Goal: Information Seeking & Learning: Find specific fact

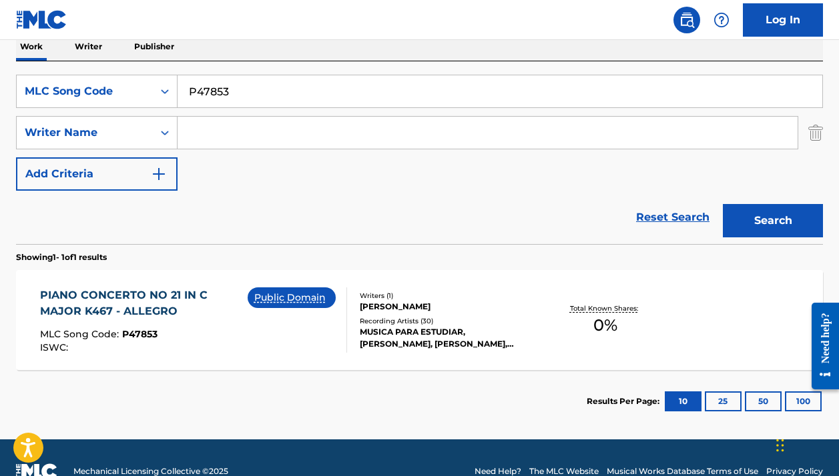
click at [300, 91] on input "P47853" at bounding box center [499, 91] width 644 height 32
paste input "HV9S6H"
type input "HV9S6H"
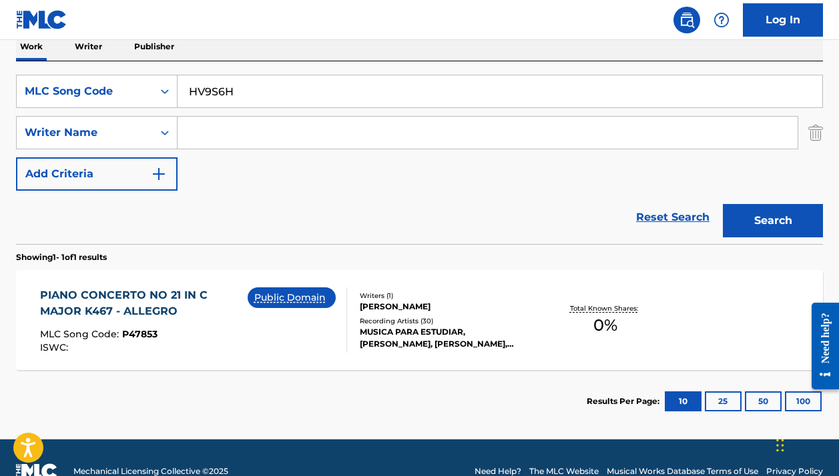
click at [773, 221] on button "Search" at bounding box center [772, 220] width 100 height 33
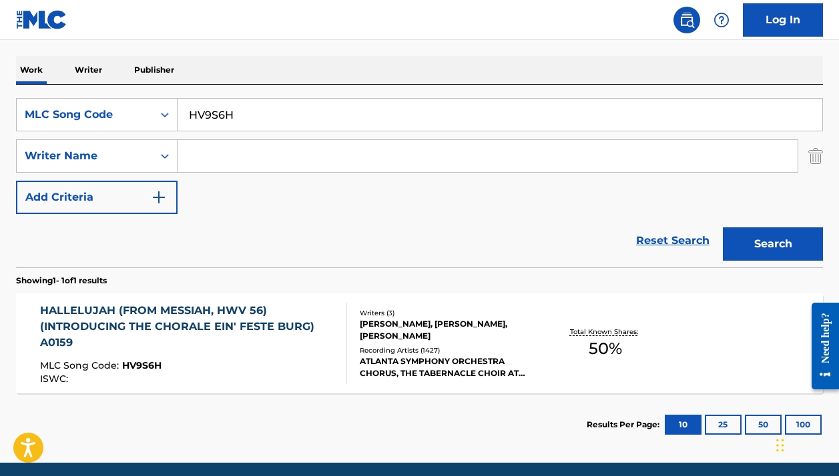
scroll to position [241, 0]
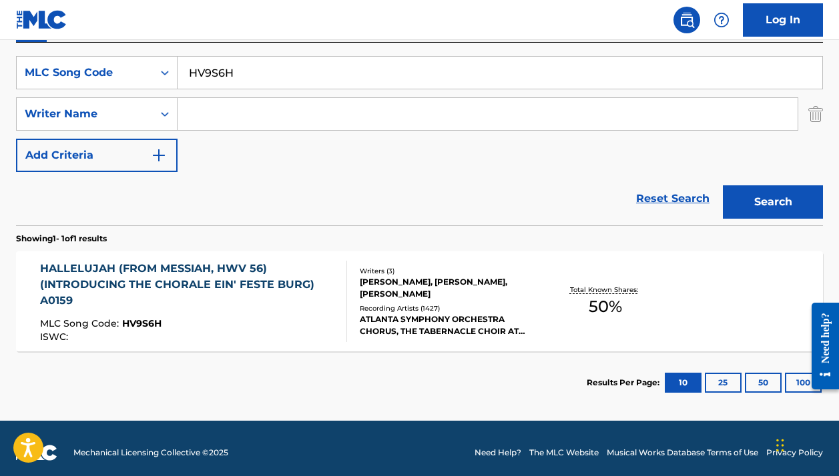
click at [344, 298] on div at bounding box center [341, 301] width 11 height 81
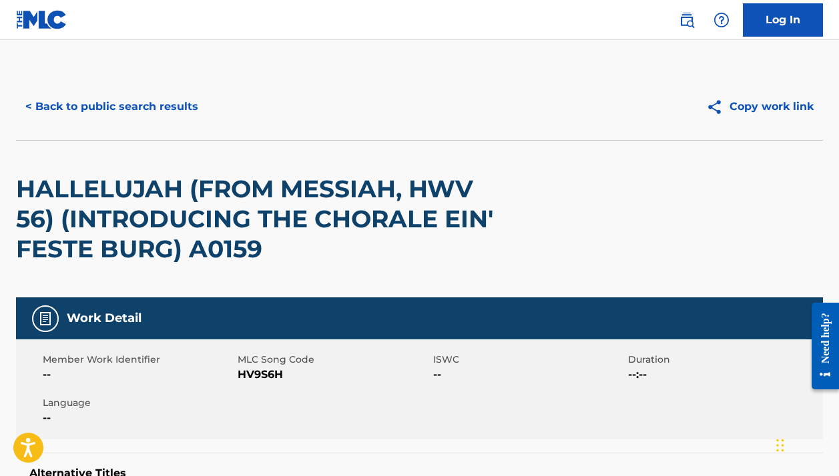
scroll to position [-1, 0]
click at [121, 110] on button "< Back to public search results" at bounding box center [111, 106] width 191 height 33
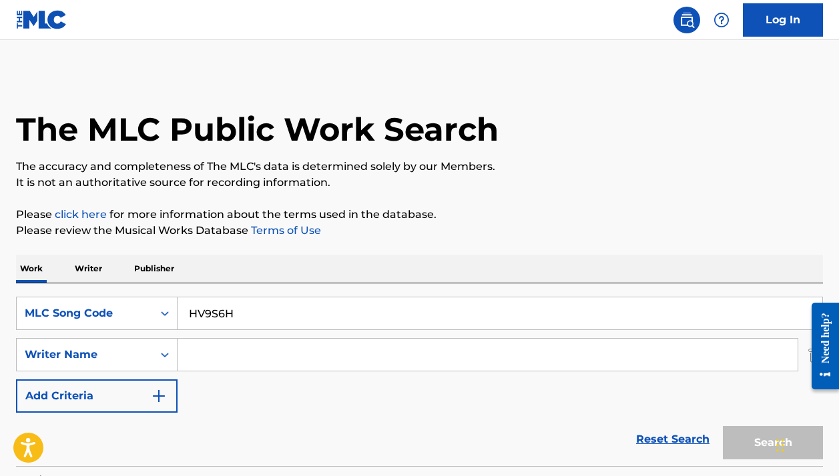
scroll to position [173, 0]
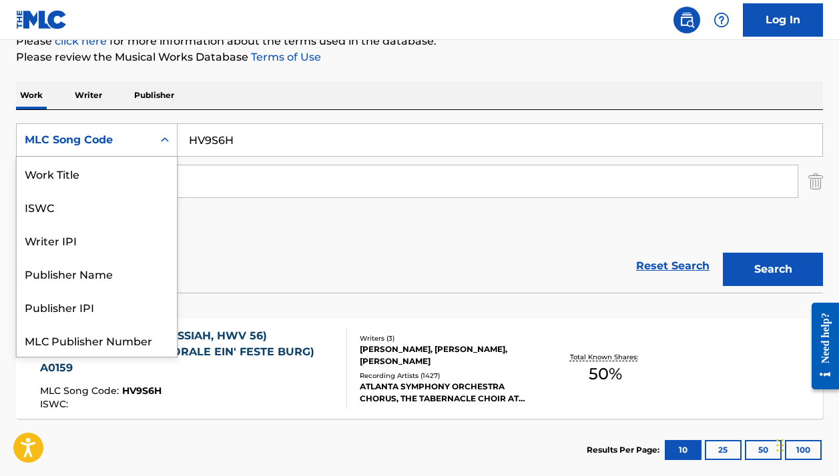
click at [114, 129] on div "MLC Song Code" at bounding box center [85, 139] width 136 height 25
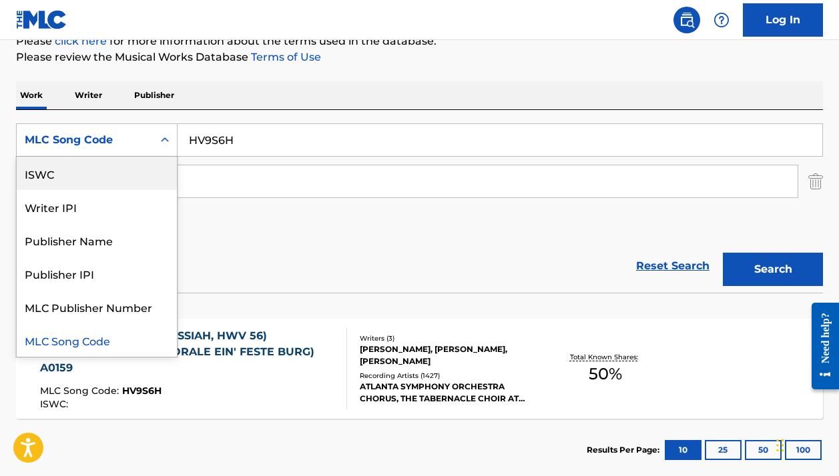
scroll to position [0, 0]
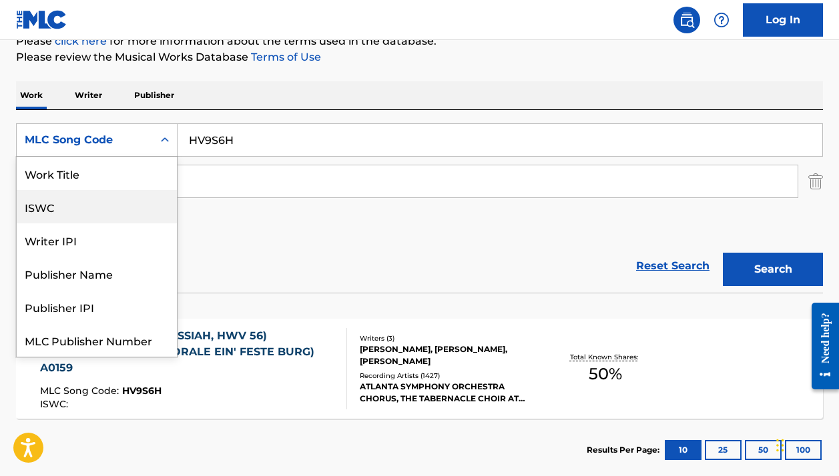
click at [141, 175] on div "Work Title" at bounding box center [97, 173] width 160 height 33
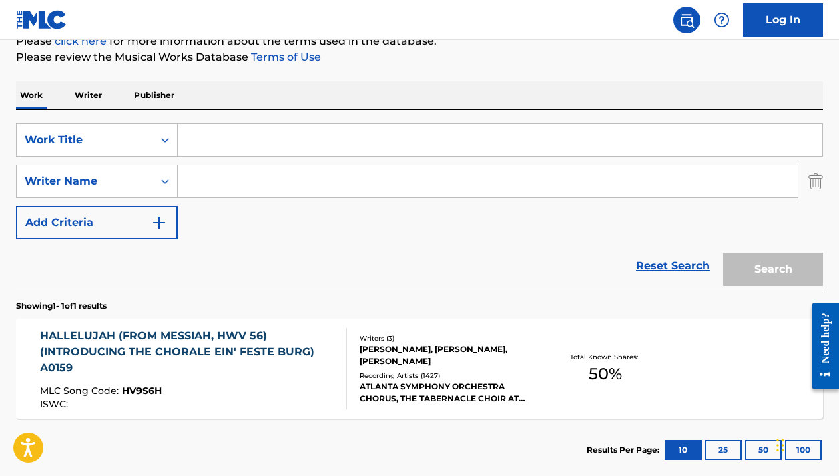
click at [243, 137] on input "Search Form" at bounding box center [499, 140] width 644 height 32
paste input "Comfort Ye, My People"
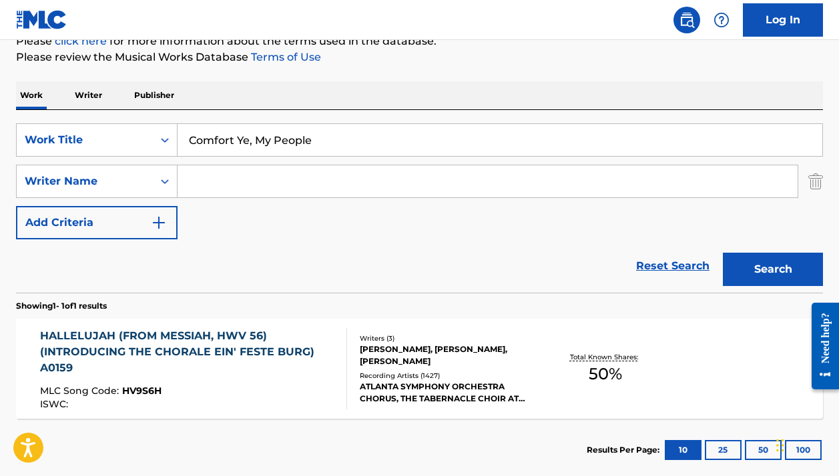
type input "Comfort Ye, My People"
click at [337, 186] on input "Search Form" at bounding box center [487, 181] width 620 height 32
paste input "George Frideric Handel"
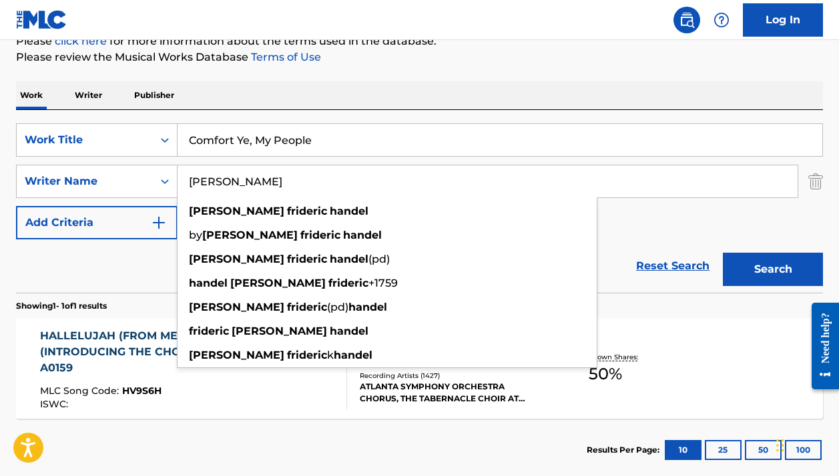
type input "George Frideric Handel"
click at [773, 270] on button "Search" at bounding box center [772, 269] width 100 height 33
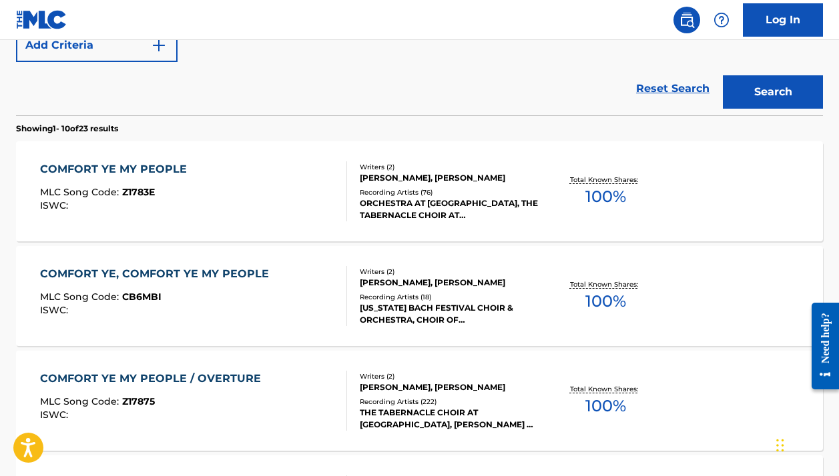
scroll to position [223, 0]
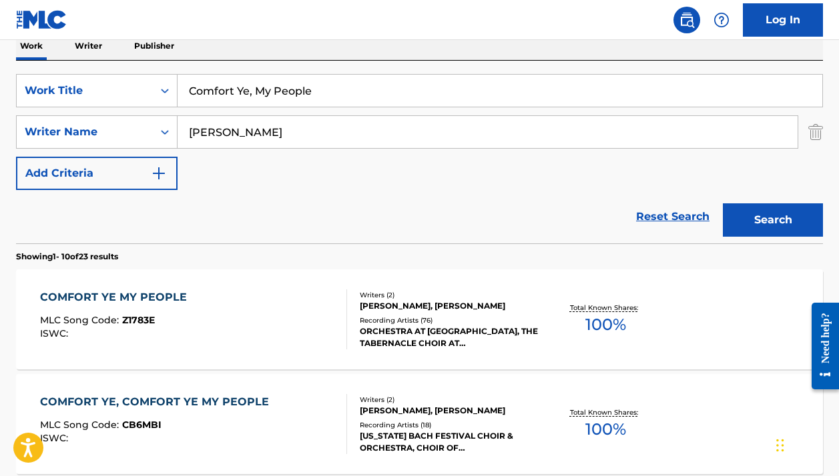
click at [442, 324] on div "Recording Artists ( 76 )" at bounding box center [449, 321] width 179 height 10
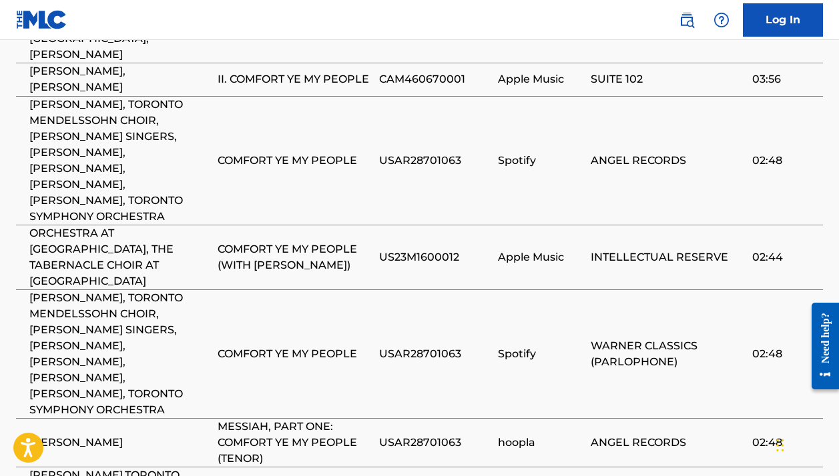
scroll to position [1133, 1]
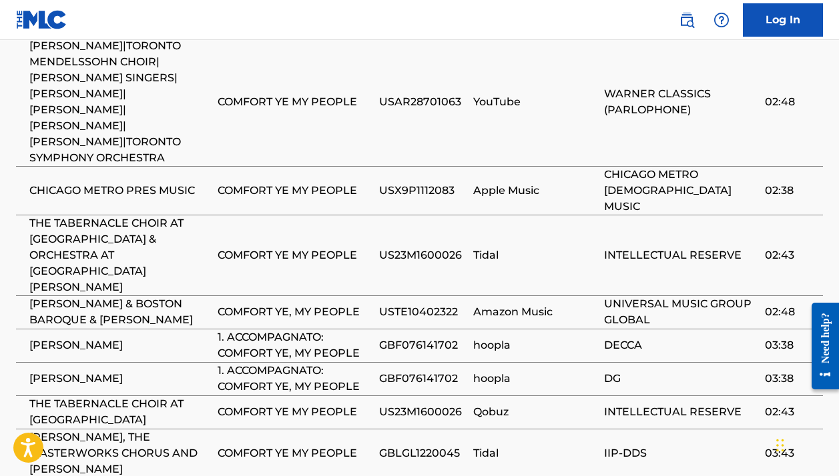
scroll to position [1129, 1]
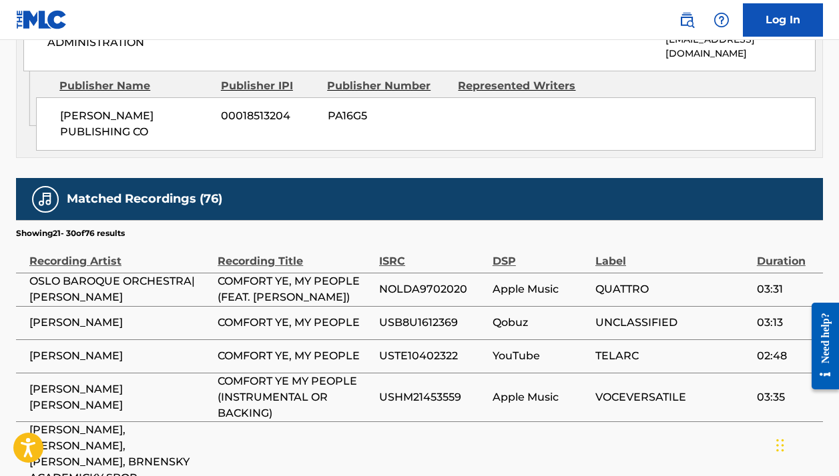
scroll to position [750, 1]
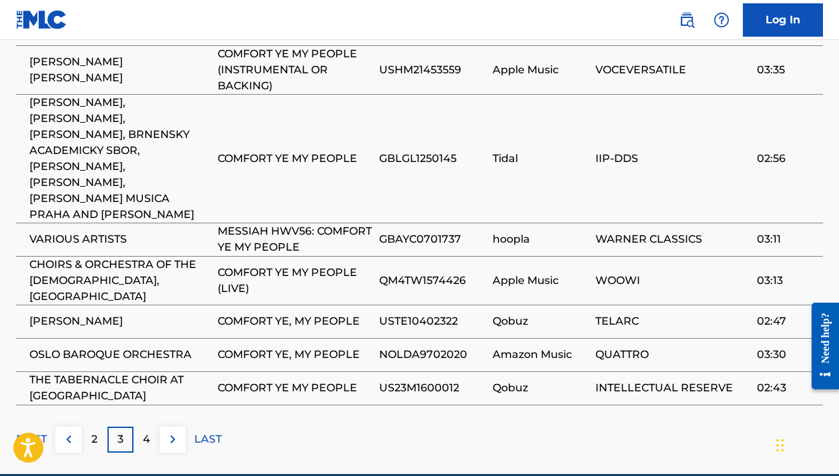
click at [205, 432] on p "LAST" at bounding box center [207, 440] width 27 height 16
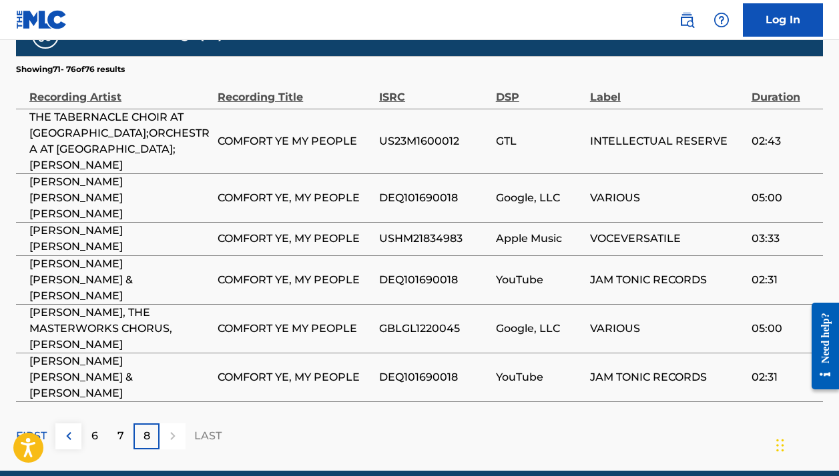
scroll to position [889, 0]
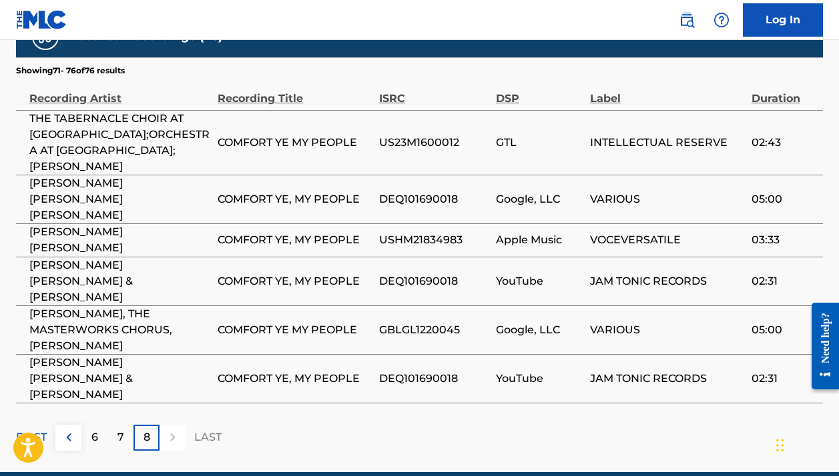
click at [115, 425] on div "7" at bounding box center [120, 438] width 26 height 26
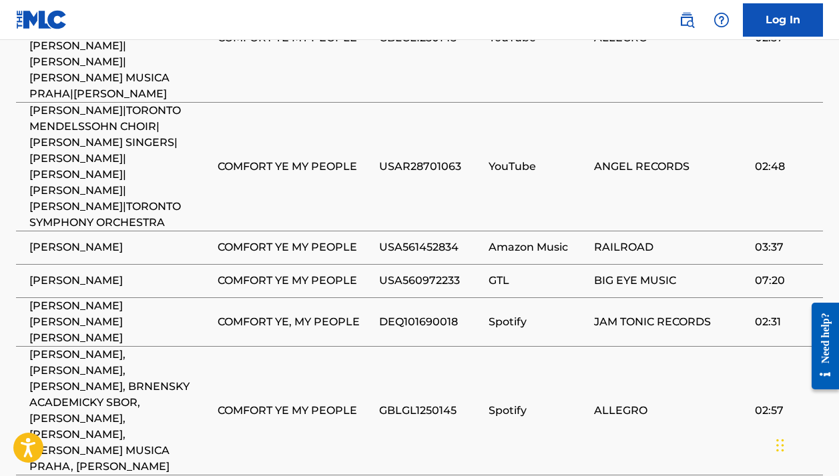
scroll to position [1420, 0]
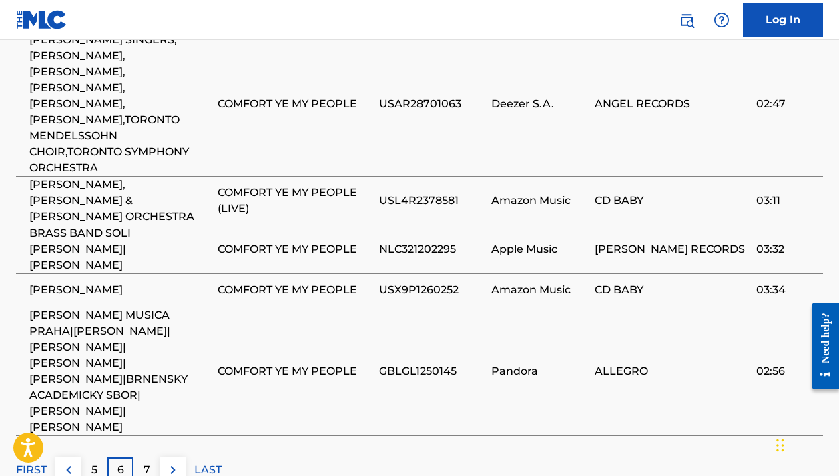
click at [93, 462] on p "5" at bounding box center [94, 470] width 6 height 16
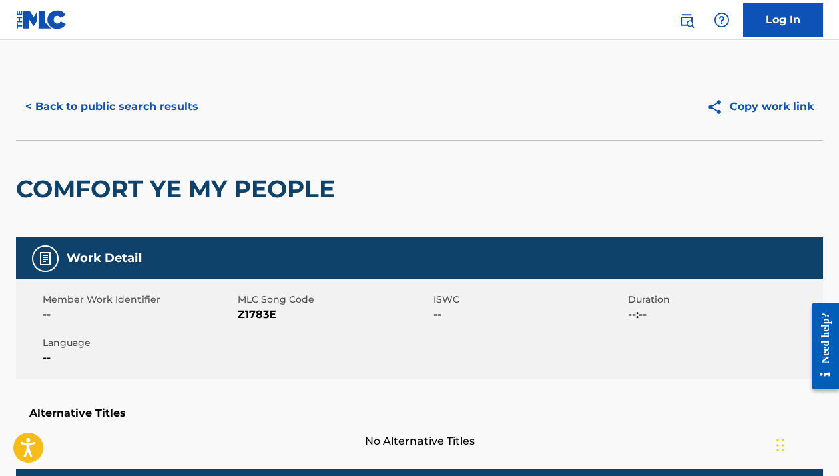
scroll to position [0, 0]
click at [143, 99] on button "< Back to public search results" at bounding box center [111, 106] width 191 height 33
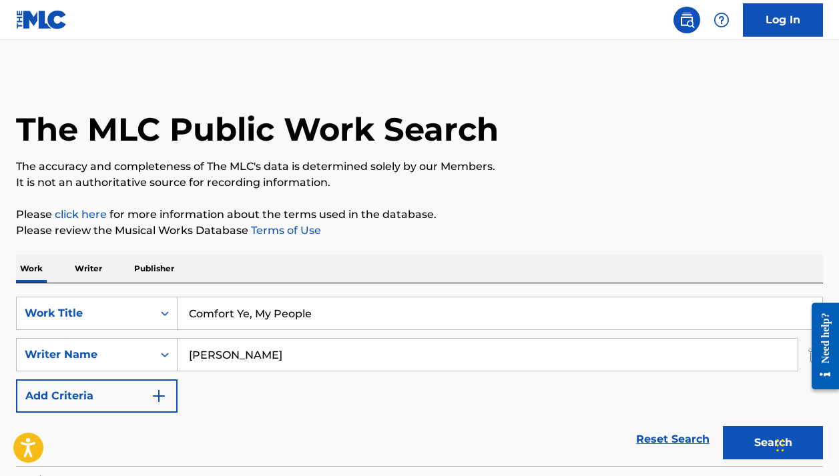
click at [330, 348] on input "George Frideric Handel" at bounding box center [487, 355] width 620 height 32
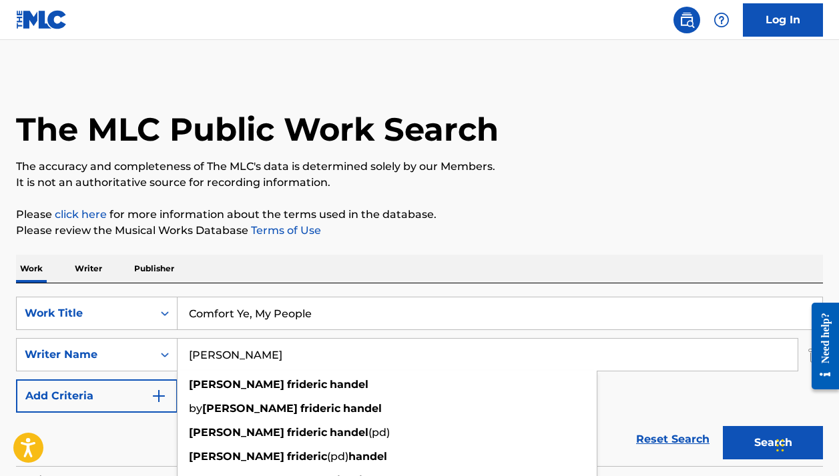
click at [330, 348] on input "George Frideric Handel" at bounding box center [487, 355] width 620 height 32
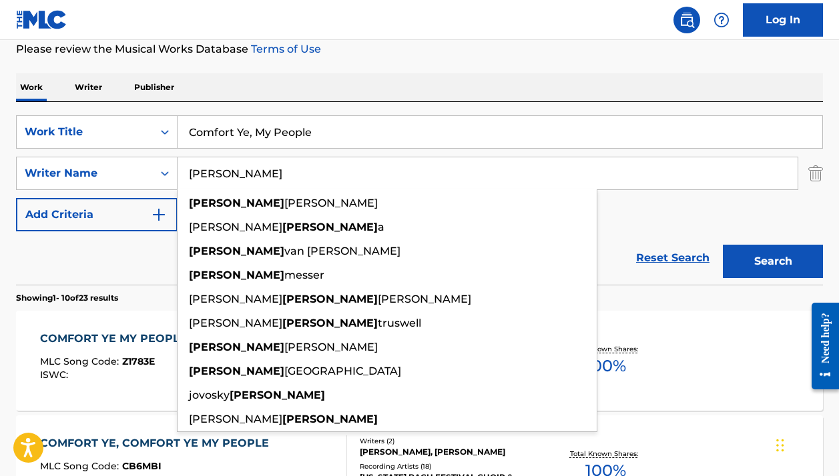
scroll to position [189, 0]
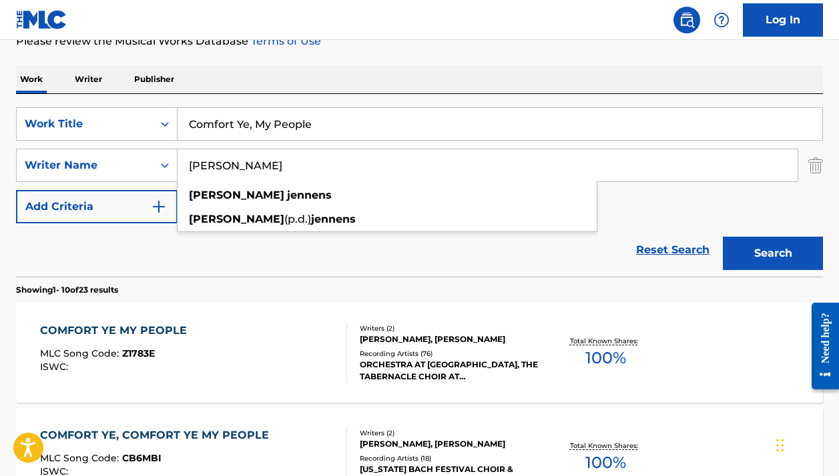
type input "Charles jennens"
click at [773, 254] on button "Search" at bounding box center [772, 253] width 100 height 33
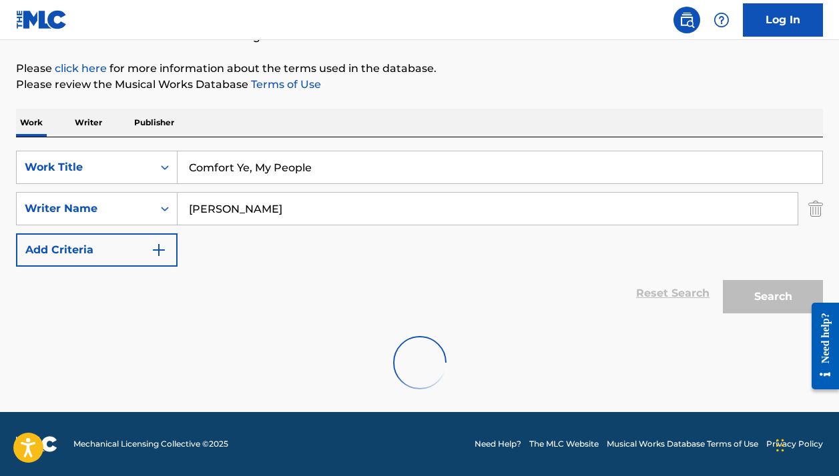
scroll to position [103, 0]
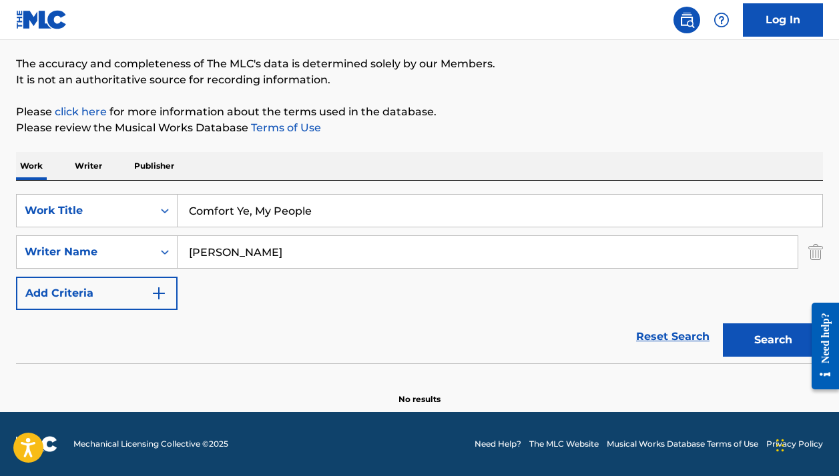
click at [771, 336] on button "Search" at bounding box center [772, 340] width 100 height 33
click at [379, 206] on input "Comfort Ye, My People" at bounding box center [499, 211] width 644 height 32
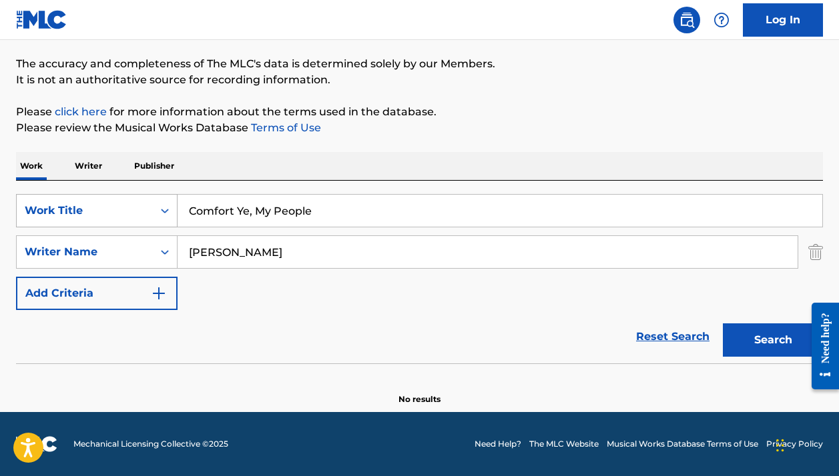
click at [113, 207] on div "Work Title" at bounding box center [85, 211] width 120 height 16
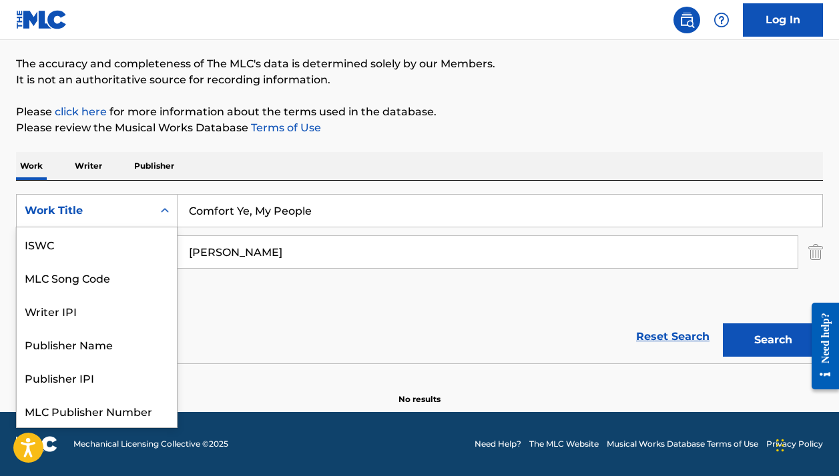
scroll to position [33, 0]
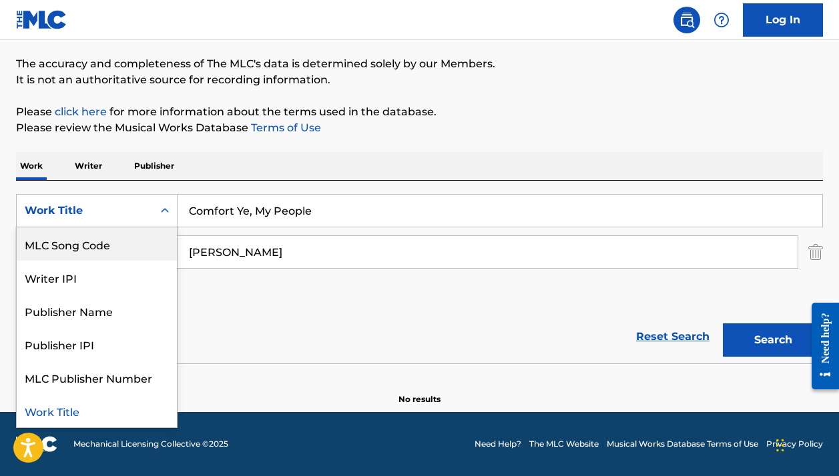
click at [89, 243] on div "MLC Song Code" at bounding box center [97, 243] width 160 height 33
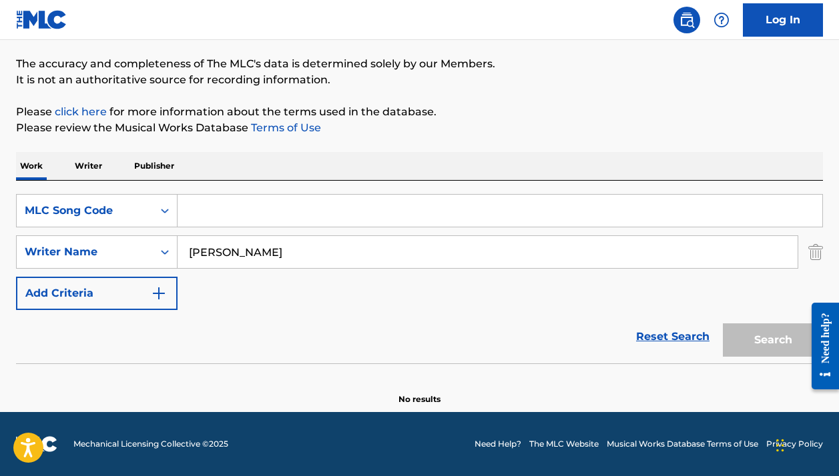
click at [206, 219] on input "Search Form" at bounding box center [499, 211] width 644 height 32
paste input "P8063H"
type input "P8063H"
click at [224, 249] on input "Charles jennens" at bounding box center [487, 252] width 620 height 32
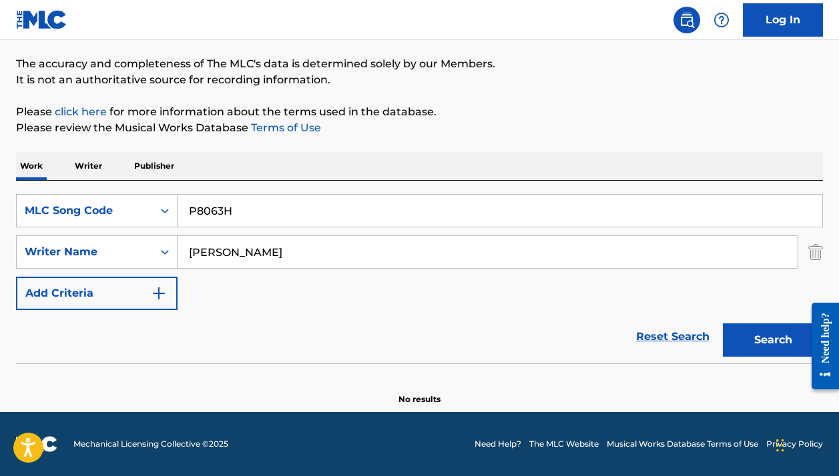
click at [224, 249] on input "Charles jennens" at bounding box center [487, 252] width 620 height 32
click at [773, 340] on button "Search" at bounding box center [772, 340] width 100 height 33
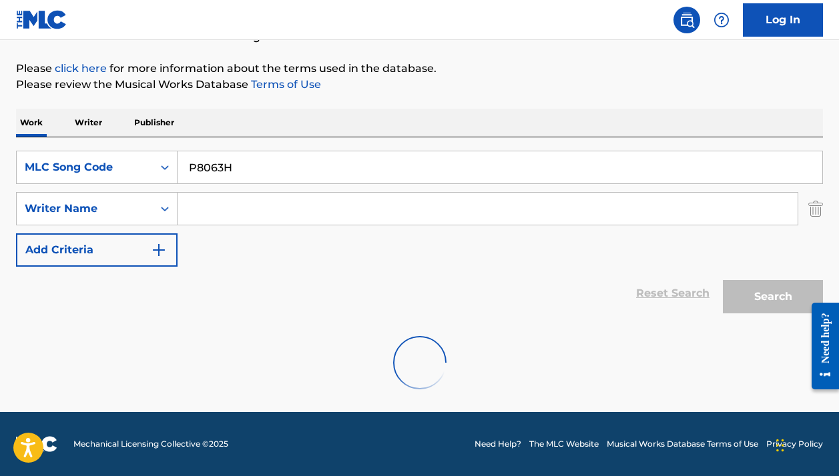
scroll to position [146, 0]
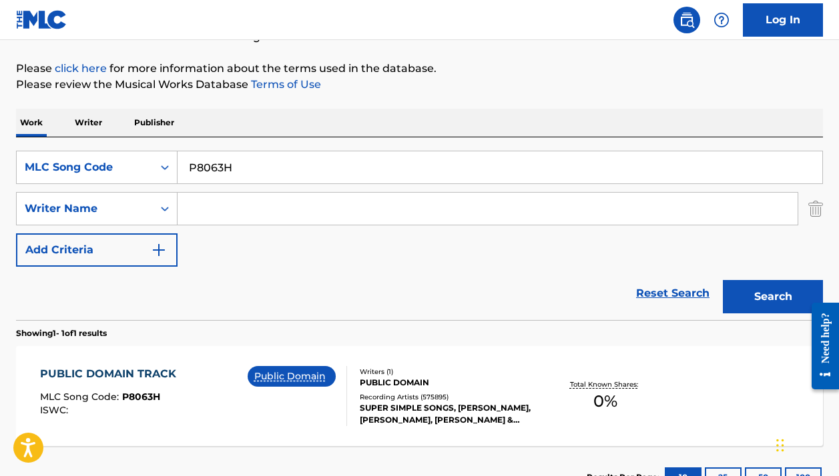
click at [260, 169] on input "P8063H" at bounding box center [499, 167] width 644 height 32
paste input "HV9S6"
type input "HV9S6H"
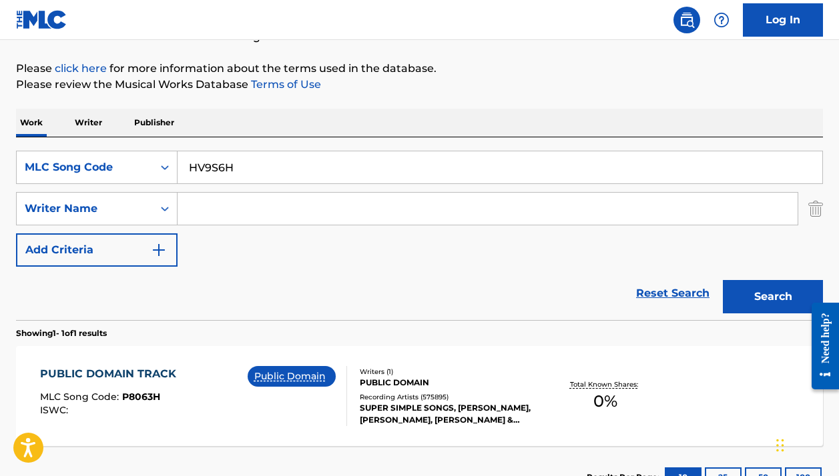
click at [773, 297] on button "Search" at bounding box center [772, 296] width 100 height 33
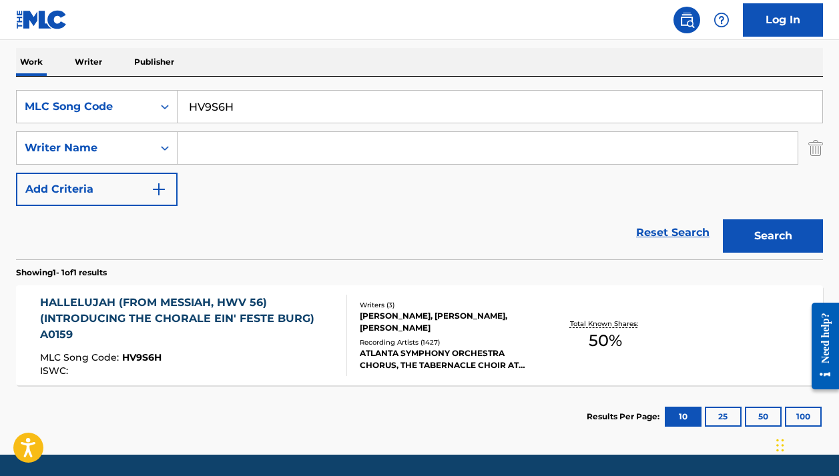
scroll to position [218, 0]
